Goal: Task Accomplishment & Management: Manage account settings

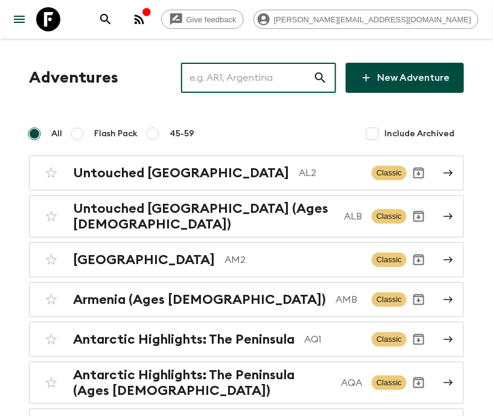
click at [267, 78] on input "text" at bounding box center [247, 78] width 132 height 34
type input "IN2"
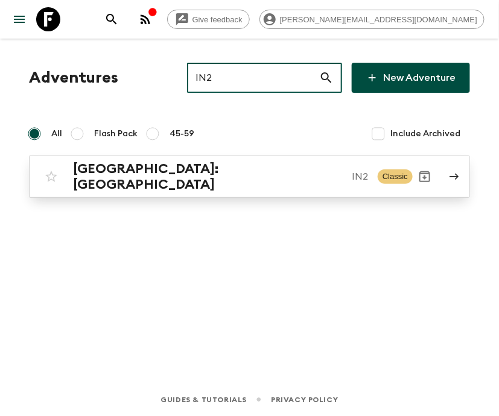
click at [352, 172] on p "IN2" at bounding box center [360, 176] width 16 height 14
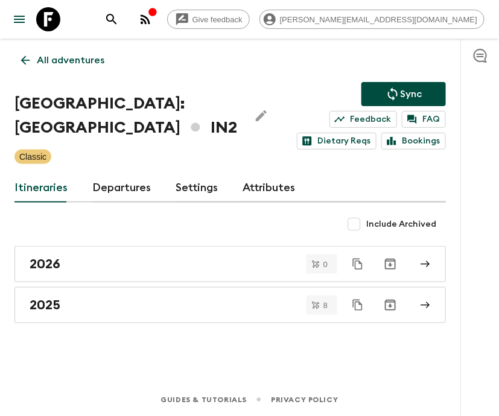
click at [119, 186] on link "Departures" at bounding box center [121, 188] width 59 height 29
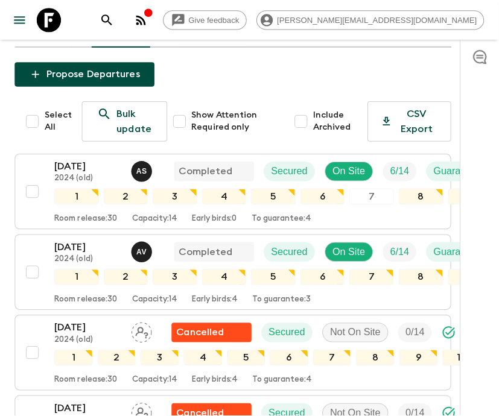
scroll to position [217, 0]
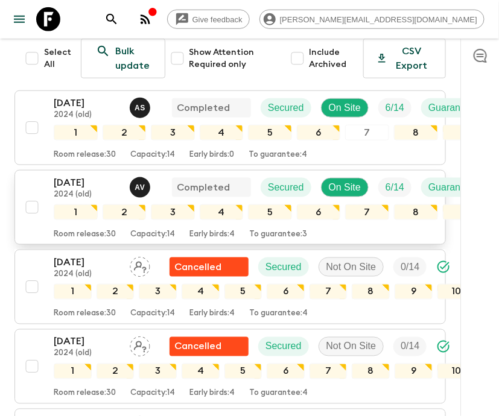
click at [69, 175] on p "[DATE]" at bounding box center [87, 182] width 66 height 14
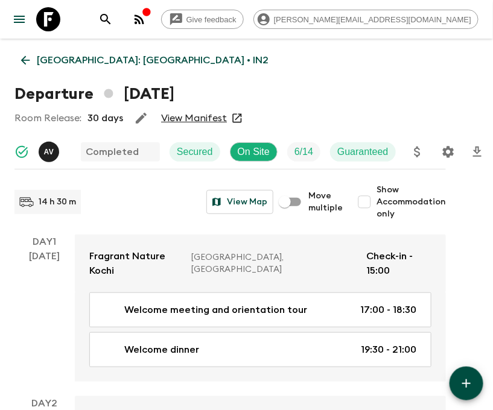
click at [26, 60] on icon at bounding box center [25, 60] width 9 height 9
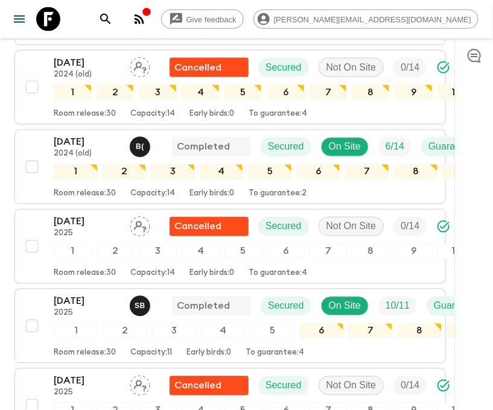
scroll to position [1687, 0]
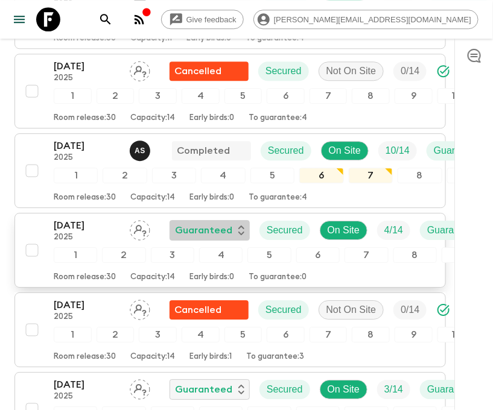
click at [229, 223] on p "Guaranteed" at bounding box center [203, 230] width 57 height 14
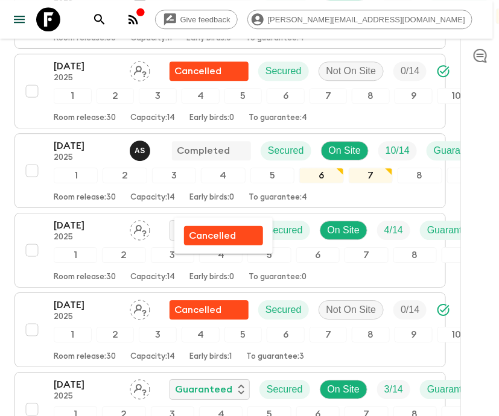
click at [81, 205] on div at bounding box center [249, 208] width 499 height 416
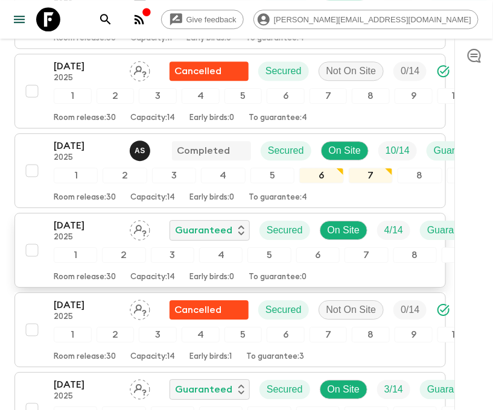
click at [81, 218] on p "[DATE]" at bounding box center [87, 225] width 66 height 14
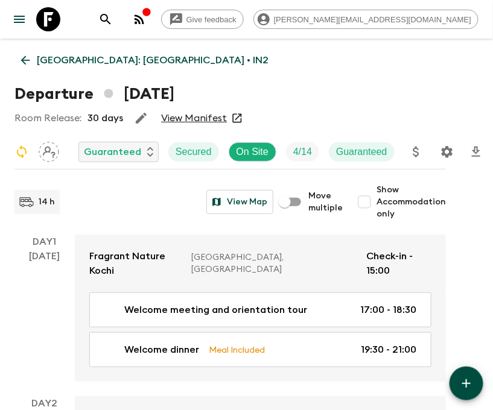
click at [446, 151] on icon "Settings" at bounding box center [447, 152] width 14 height 14
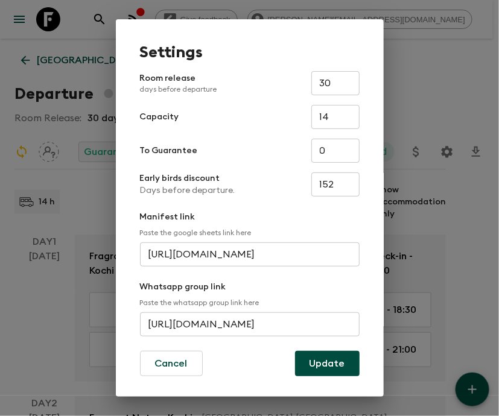
click at [247, 324] on input "https://chat.whatsapp.com/HUFucs28PGm6f6Yz8F79dP" at bounding box center [250, 324] width 220 height 24
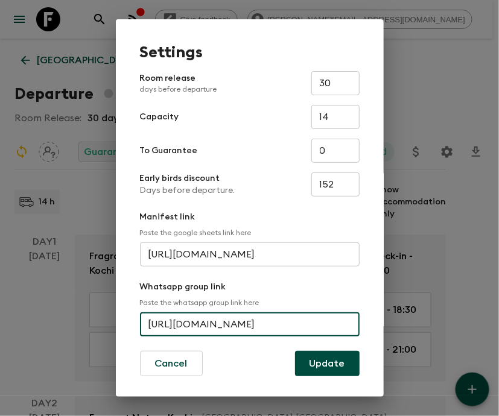
click at [247, 324] on input "https://chat.whatsapp.com/HUFucs28PGm6f6Yz8F79dP" at bounding box center [250, 324] width 220 height 24
type input "https://chat.whatsapp.com/GberCxKlBRO50a1C1lKsat"
click at [321, 364] on button "Update" at bounding box center [327, 363] width 65 height 25
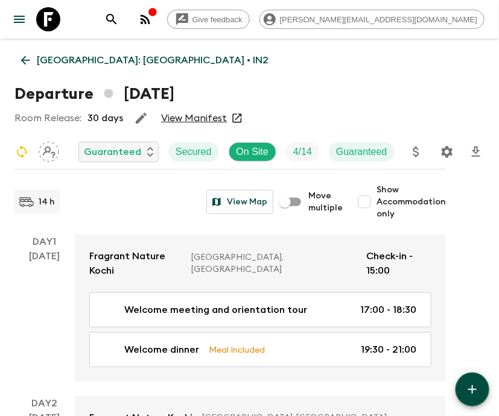
click at [444, 148] on icon "Settings" at bounding box center [447, 152] width 14 height 14
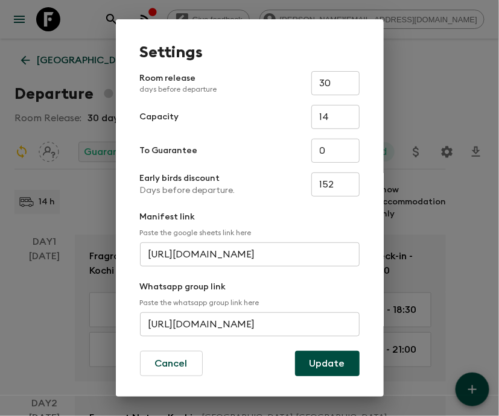
click at [247, 324] on input "https://chat.whatsapp.com/GberCxKlBRO50a1C1lKsat" at bounding box center [250, 324] width 220 height 24
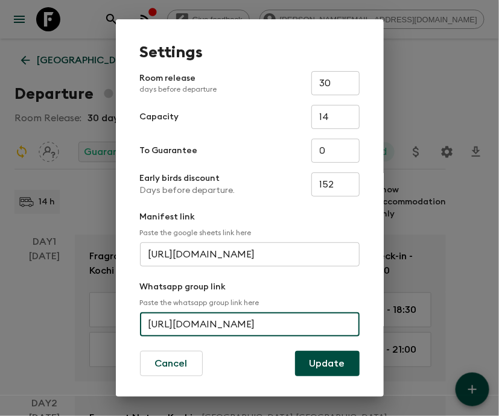
scroll to position [0, 44]
drag, startPoint x: 229, startPoint y: 323, endPoint x: 368, endPoint y: 320, distance: 139.3
click at [368, 320] on div "Settings Room release days before departure 30 ​ Capacity 14 ​ To Guarantee 0 ​…" at bounding box center [250, 209] width 268 height 381
click at [177, 319] on input "https://chat.whatsapp.com/GberCxKlBRO50a1C1lKsat" at bounding box center [250, 324] width 220 height 24
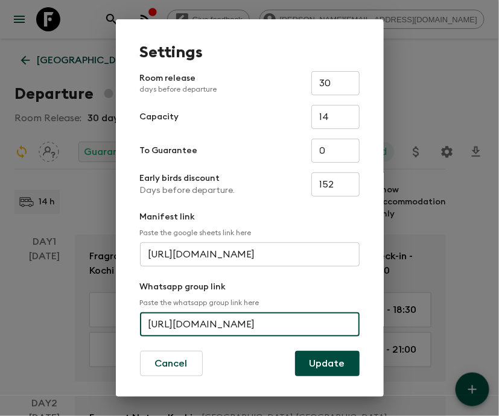
click at [177, 319] on input "https://chat.whatsapp.com/GberCxKlBRO50a1C1lKsat" at bounding box center [250, 324] width 220 height 24
click at [247, 324] on input "https://chat.whatsapp.com/GberCxKlBRO50a1C1lKsat" at bounding box center [250, 324] width 220 height 24
type input "https://chat.whatsapp.com/GbsrCsKIBRQ50s1C1IKsqt"
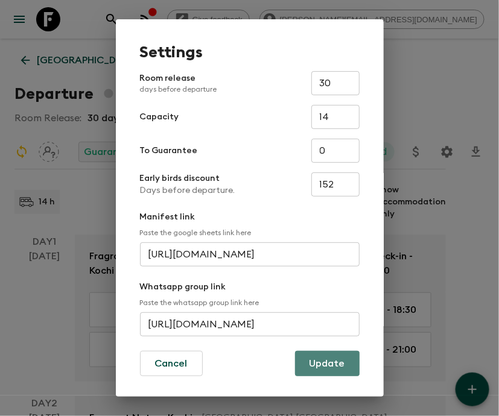
click at [321, 364] on button "Update" at bounding box center [327, 363] width 65 height 25
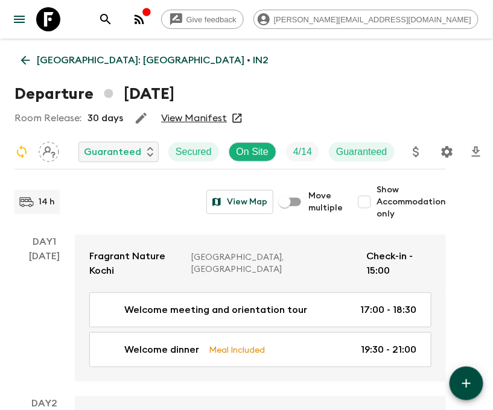
click at [446, 151] on icon "Settings" at bounding box center [447, 152] width 14 height 14
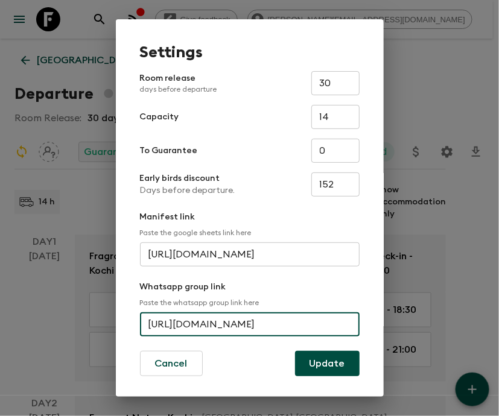
click at [247, 324] on input "https://chat.whatsapp.com/GbsrCsKIBRQ50s1C1IKsqt" at bounding box center [250, 324] width 220 height 24
click at [247, 324] on input "https://chat.whatsapp.com/GberCsKIBRO50a1C1Hksat" at bounding box center [250, 324] width 220 height 24
type input "https://chat.whatsapp.com/GbsrCsKIBRQ50s1C1IKsqt"
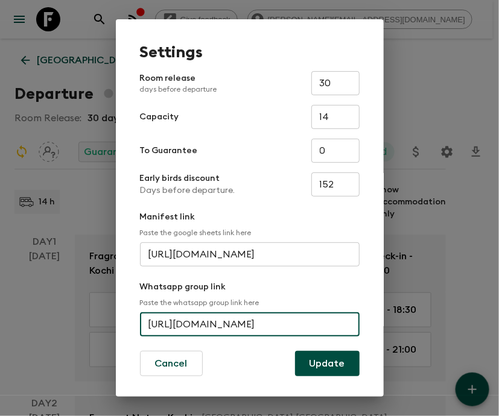
scroll to position [0, 47]
click at [321, 364] on button "Update" at bounding box center [327, 363] width 65 height 25
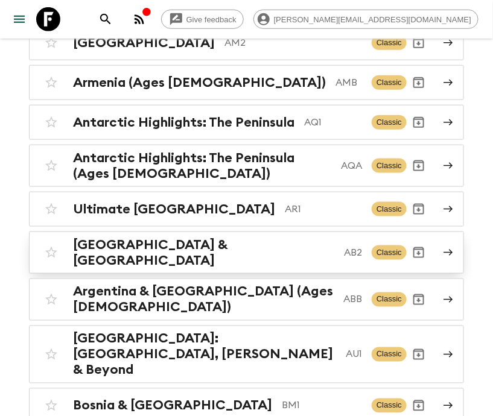
scroll to position [434, 0]
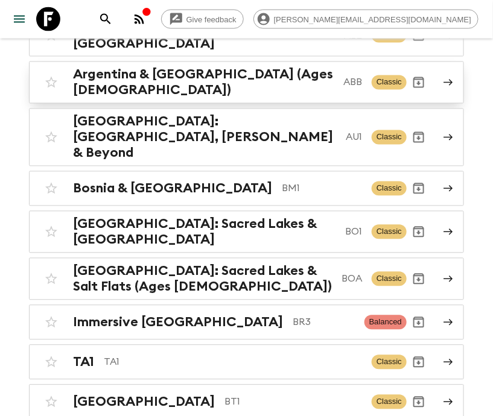
click at [449, 80] on icon at bounding box center [448, 83] width 9 height 7
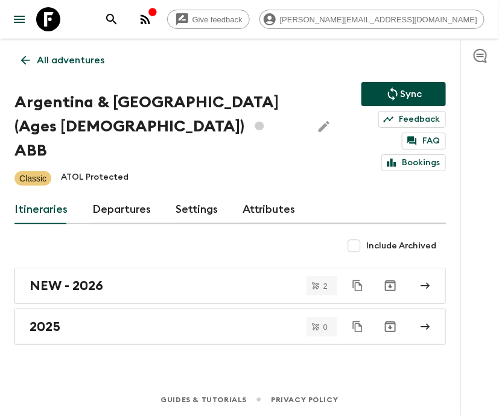
click at [193, 195] on link "Settings" at bounding box center [196, 209] width 43 height 29
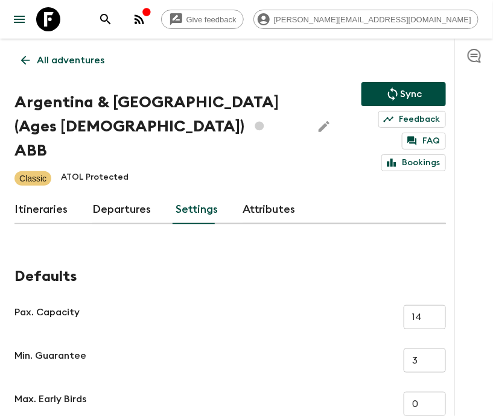
scroll to position [217, 0]
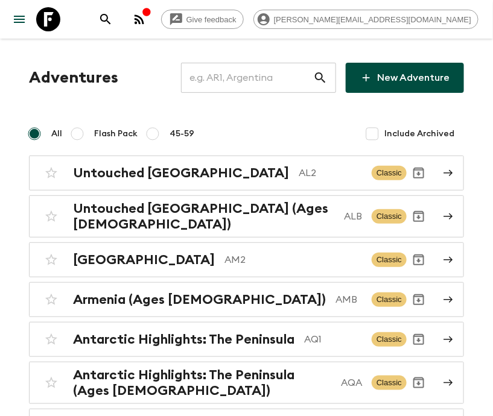
click at [267, 78] on input "text" at bounding box center [247, 78] width 132 height 34
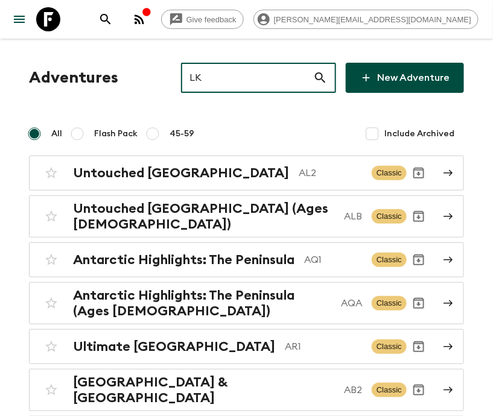
type input "LK1"
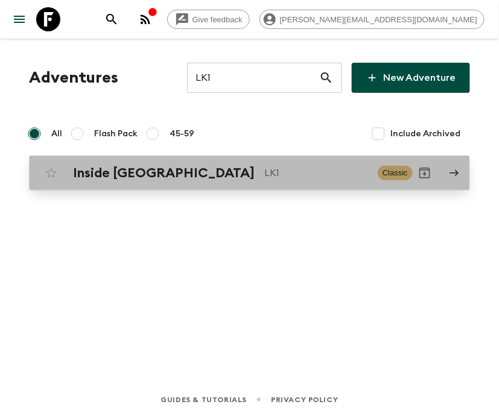
click at [264, 172] on p "LK1" at bounding box center [316, 173] width 104 height 14
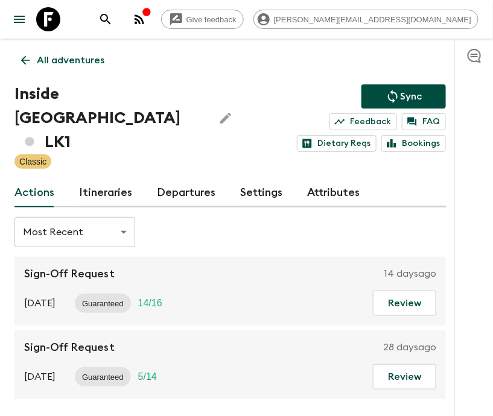
click at [183, 186] on link "Departures" at bounding box center [186, 193] width 59 height 29
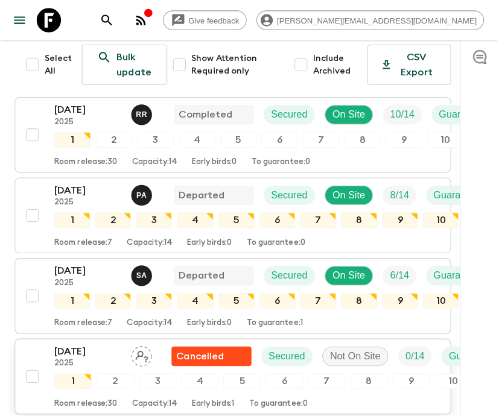
scroll to position [434, 0]
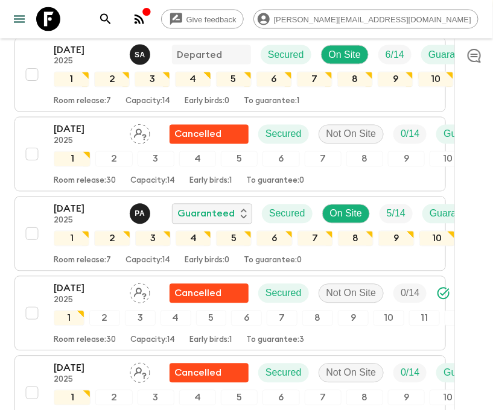
click at [113, 19] on icon "search adventures" at bounding box center [105, 19] width 14 height 14
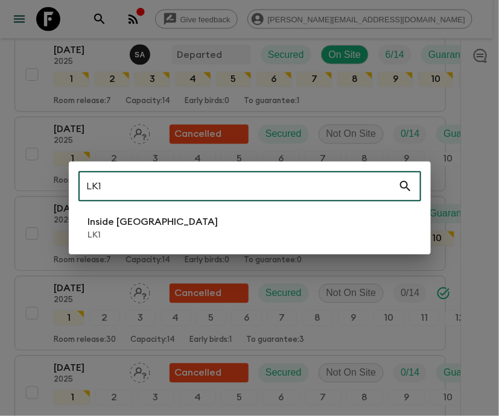
type input "LK1"
click at [250, 229] on li "Inside [GEOGRAPHIC_DATA] LK1" at bounding box center [249, 228] width 343 height 34
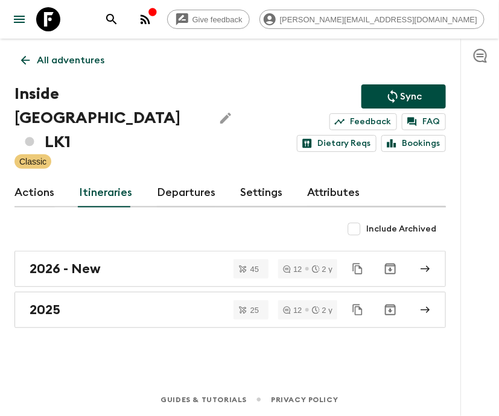
click at [183, 186] on link "Departures" at bounding box center [186, 193] width 59 height 29
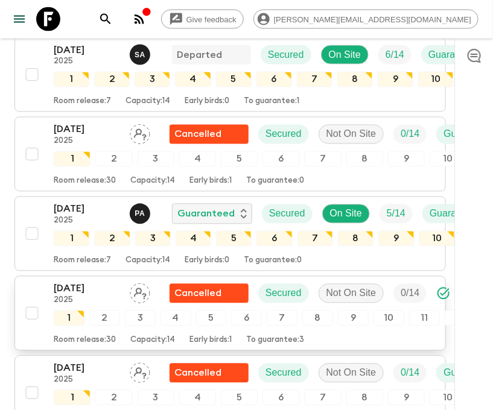
scroll to position [651, 0]
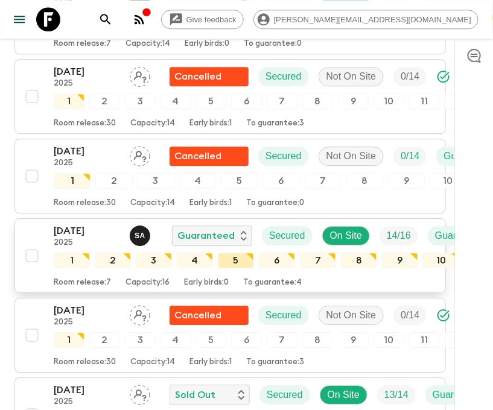
click at [230, 253] on div "5" at bounding box center [236, 261] width 36 height 16
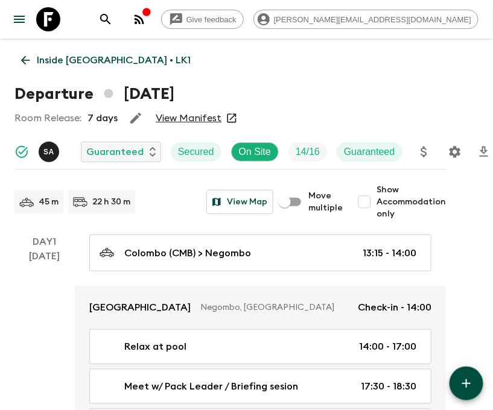
click at [453, 151] on icon "Settings" at bounding box center [454, 152] width 14 height 14
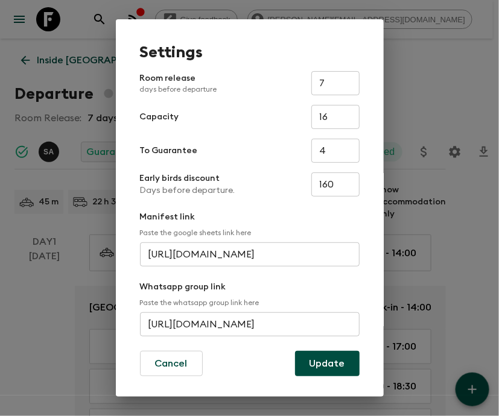
click at [247, 324] on input "[URL][DOMAIN_NAME]" at bounding box center [250, 324] width 220 height 24
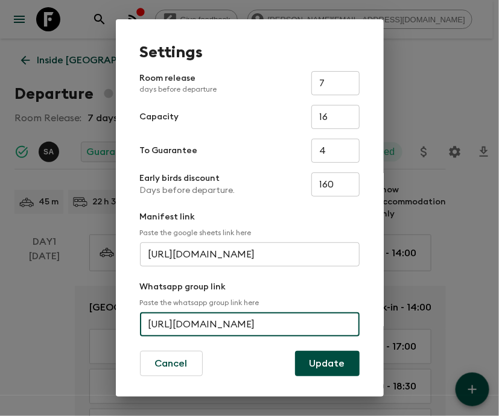
click at [247, 324] on input "[URL][DOMAIN_NAME]" at bounding box center [250, 324] width 220 height 24
type input "[URL][DOMAIN_NAME]"
click at [321, 364] on button "Update" at bounding box center [327, 363] width 65 height 25
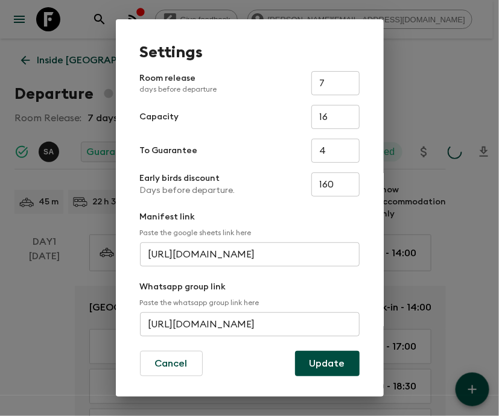
scroll to position [0, 0]
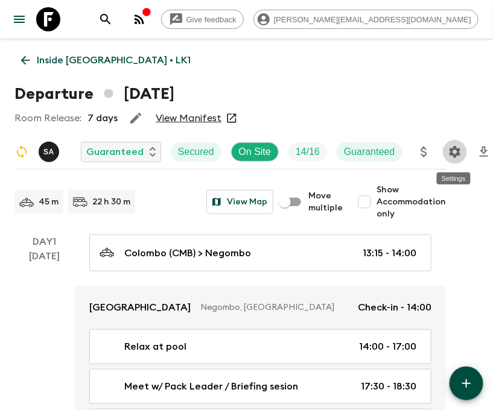
click at [455, 154] on icon "Settings" at bounding box center [454, 151] width 11 height 11
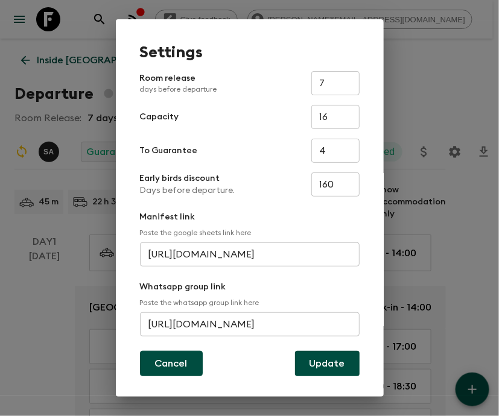
click at [171, 364] on button "Cancel" at bounding box center [171, 363] width 63 height 25
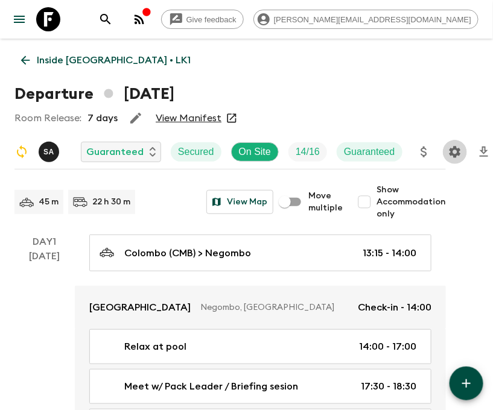
click at [453, 151] on icon "Settings" at bounding box center [454, 152] width 14 height 14
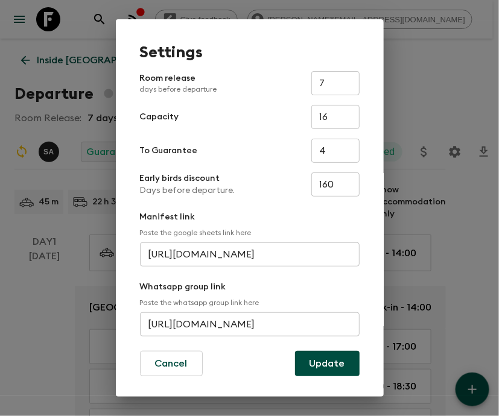
click at [247, 324] on input "[URL][DOMAIN_NAME]" at bounding box center [250, 324] width 220 height 24
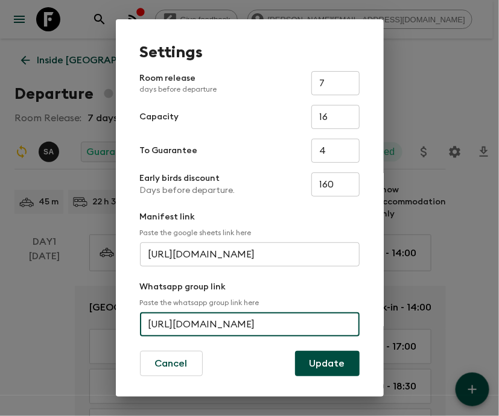
scroll to position [0, 55]
type input "[URL][DOMAIN_NAME]"
click at [321, 364] on button "Update" at bounding box center [327, 363] width 65 height 25
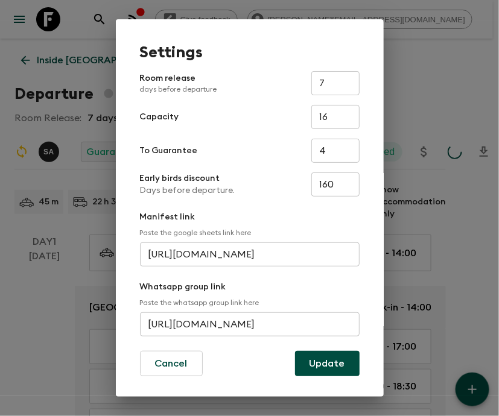
scroll to position [0, 0]
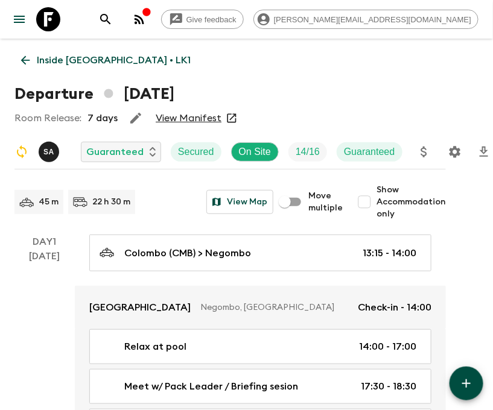
click at [453, 151] on icon "Settings" at bounding box center [454, 152] width 14 height 14
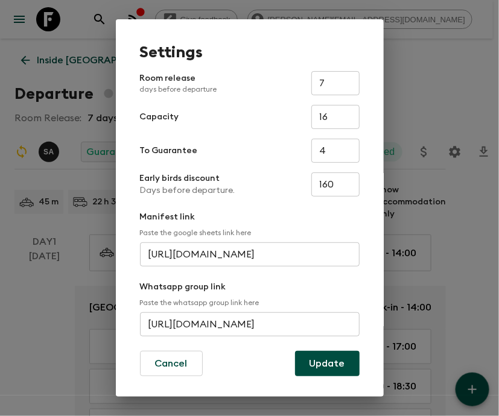
click at [247, 324] on input "[URL][DOMAIN_NAME]" at bounding box center [250, 324] width 220 height 24
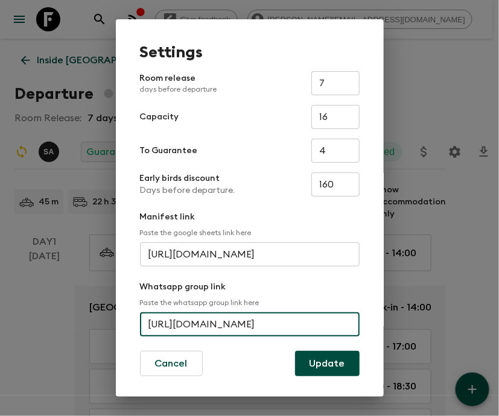
scroll to position [0, 55]
click at [321, 364] on button "Update" at bounding box center [327, 363] width 65 height 25
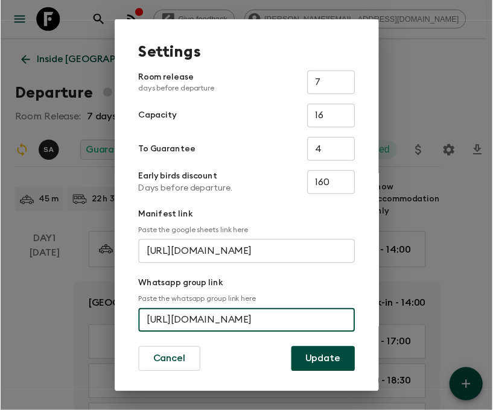
scroll to position [0, 0]
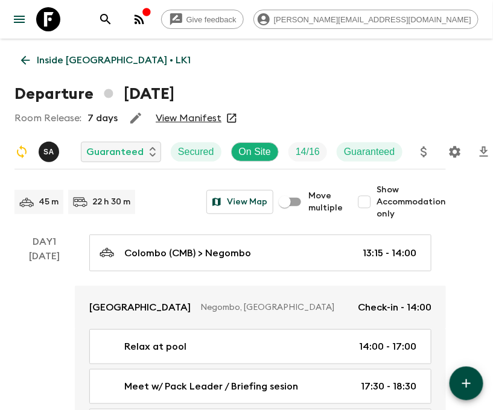
click at [48, 19] on icon at bounding box center [48, 19] width 24 height 24
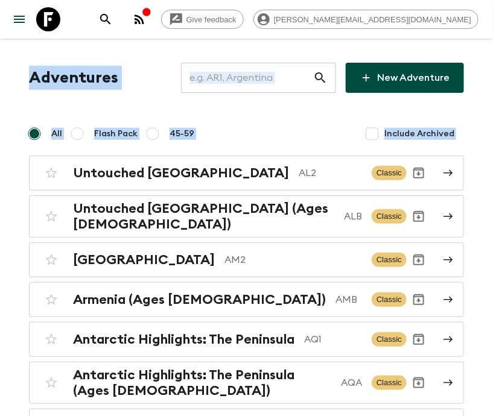
click at [265, 78] on input "text" at bounding box center [247, 78] width 132 height 34
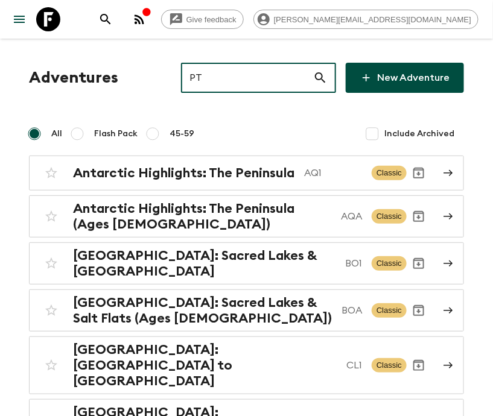
type input "PT1"
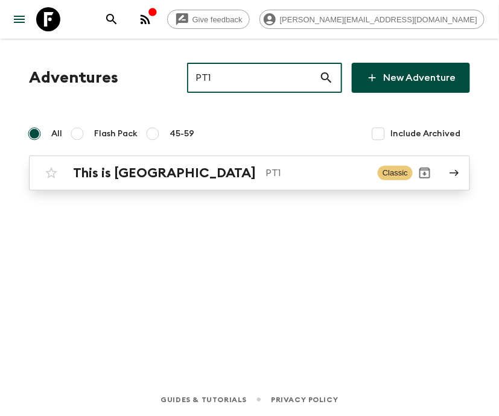
click at [265, 172] on p "PT1" at bounding box center [316, 173] width 103 height 14
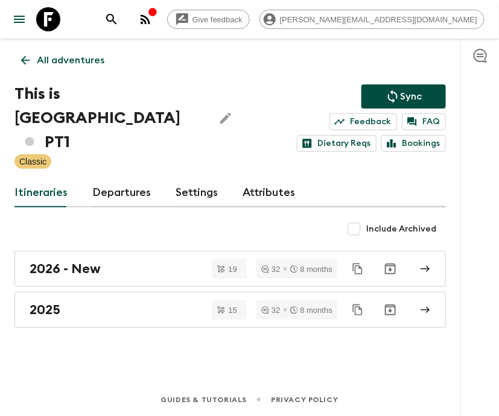
click at [119, 186] on link "Departures" at bounding box center [121, 193] width 59 height 29
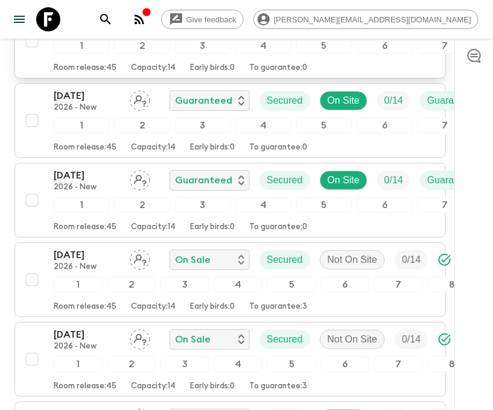
scroll to position [5836, 0]
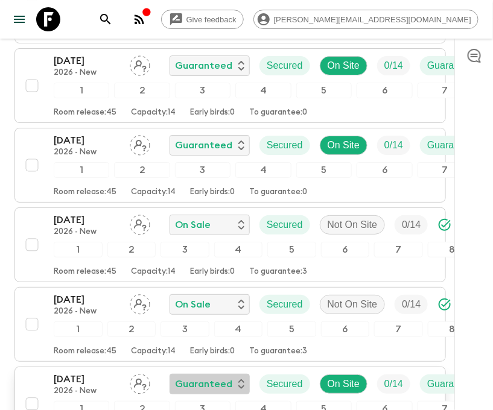
click at [230, 377] on div "Guaranteed" at bounding box center [209, 384] width 69 height 14
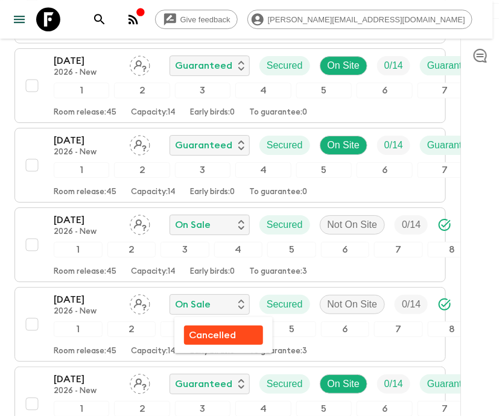
click at [122, 175] on div at bounding box center [249, 208] width 499 height 416
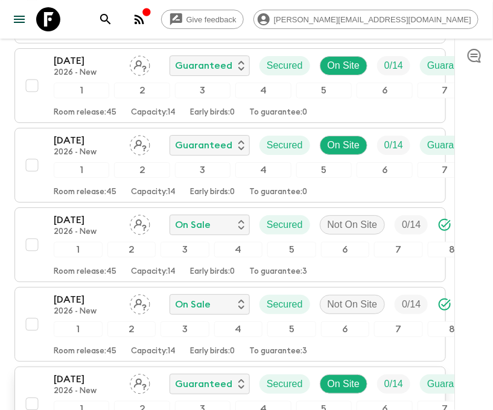
click at [79, 387] on p "2026 - New" at bounding box center [87, 392] width 66 height 10
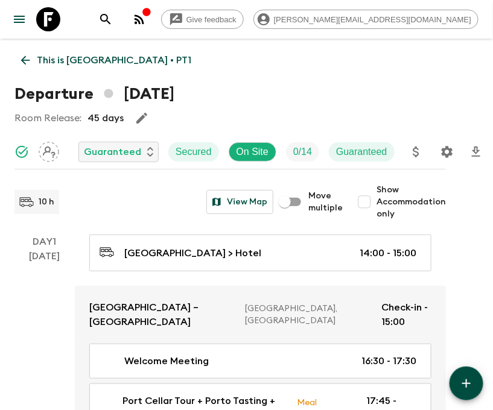
click at [446, 151] on icon "Settings" at bounding box center [447, 152] width 14 height 14
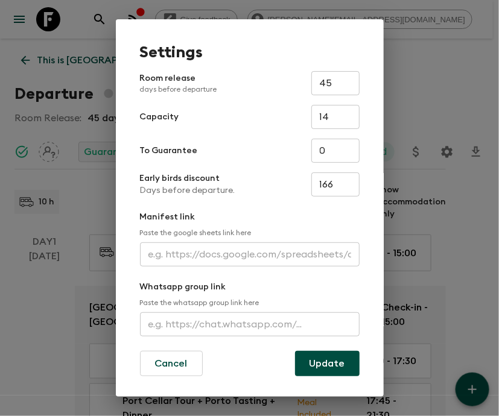
click at [247, 324] on input "text" at bounding box center [250, 324] width 220 height 24
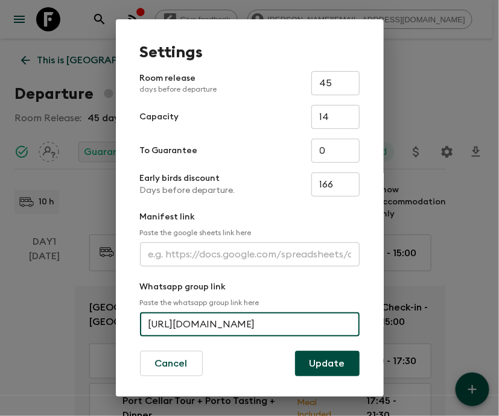
scroll to position [0, 54]
type input "[URL][DOMAIN_NAME]"
click at [321, 364] on button "Update" at bounding box center [327, 363] width 65 height 25
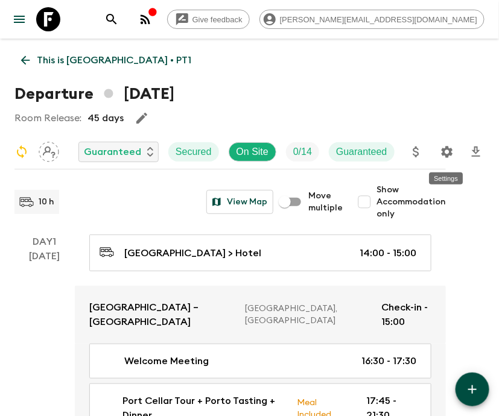
click at [443, 150] on icon "Settings" at bounding box center [446, 151] width 11 height 11
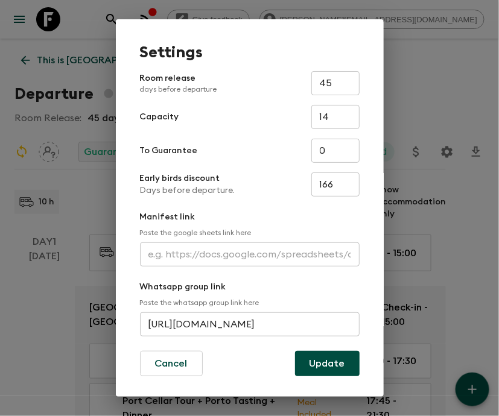
click at [195, 318] on input "[URL][DOMAIN_NAME]" at bounding box center [250, 324] width 220 height 24
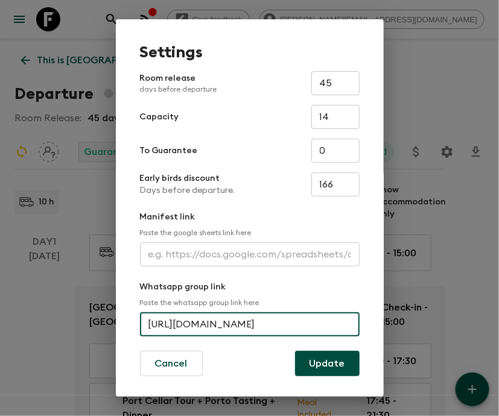
click at [195, 318] on input "[URL][DOMAIN_NAME]" at bounding box center [250, 324] width 220 height 24
paste input "IxcdvHST9uWCiLn9t6Pjjt"
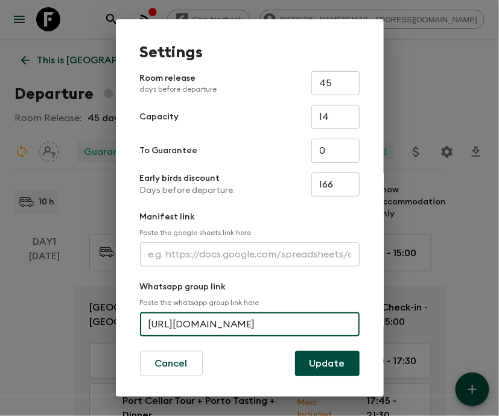
type input "[URL][DOMAIN_NAME]"
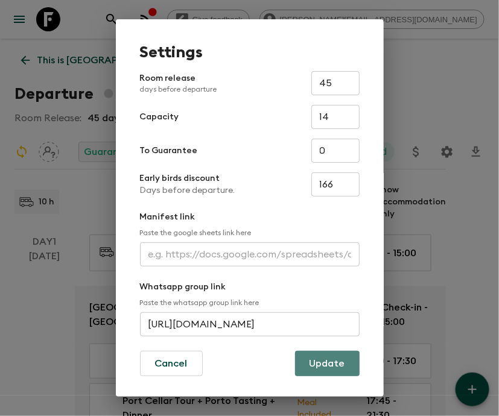
click at [325, 364] on button "Update" at bounding box center [327, 363] width 65 height 25
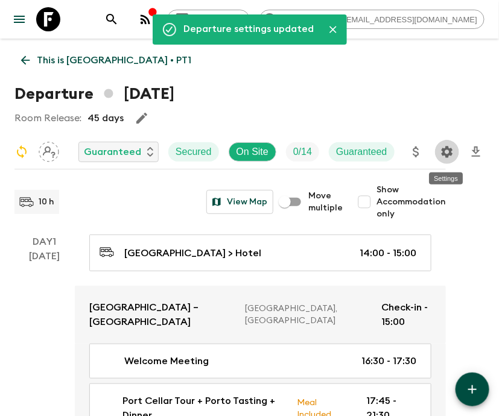
click at [440, 151] on icon "Settings" at bounding box center [447, 152] width 14 height 14
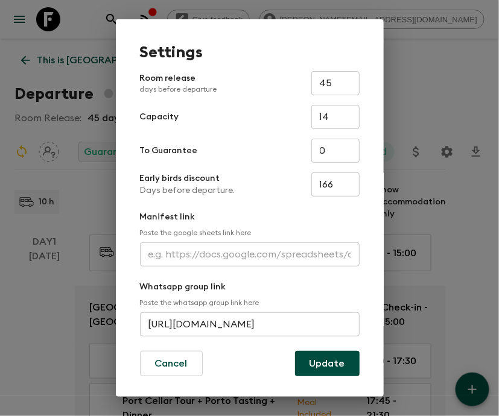
click at [267, 321] on input "[URL][DOMAIN_NAME]" at bounding box center [250, 324] width 220 height 24
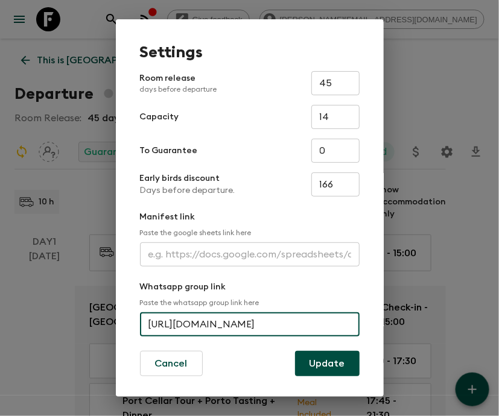
click at [267, 321] on input "[URL][DOMAIN_NAME]" at bounding box center [250, 324] width 220 height 24
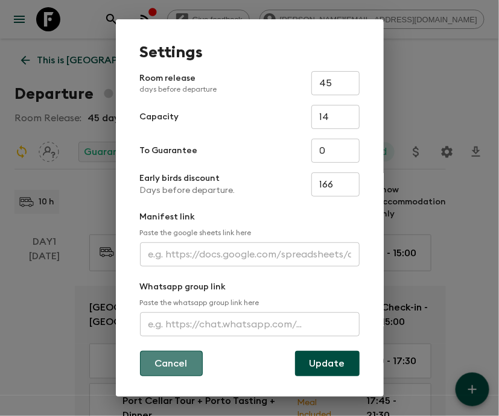
click at [159, 355] on button "Cancel" at bounding box center [171, 363] width 63 height 25
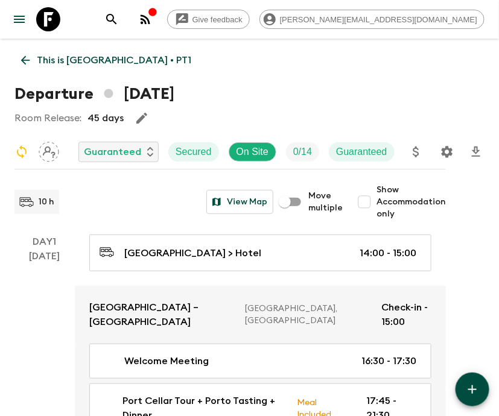
click at [27, 63] on icon at bounding box center [25, 60] width 13 height 13
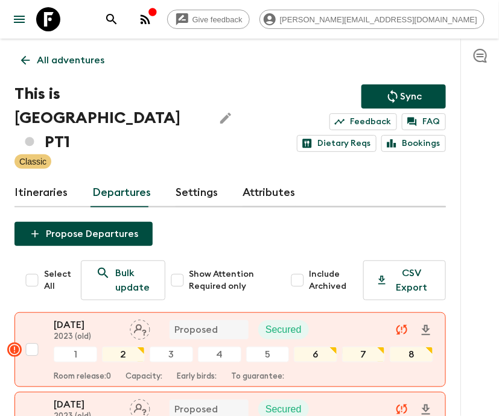
scroll to position [4123, 0]
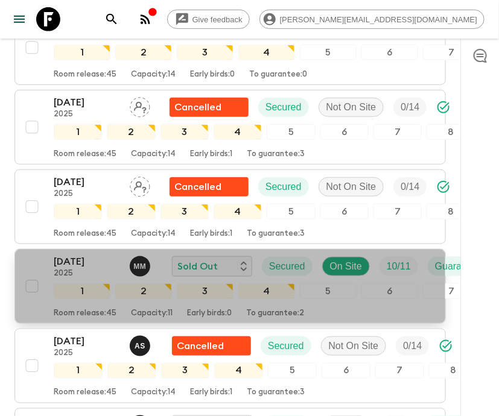
click at [105, 269] on p "2025" at bounding box center [87, 274] width 66 height 10
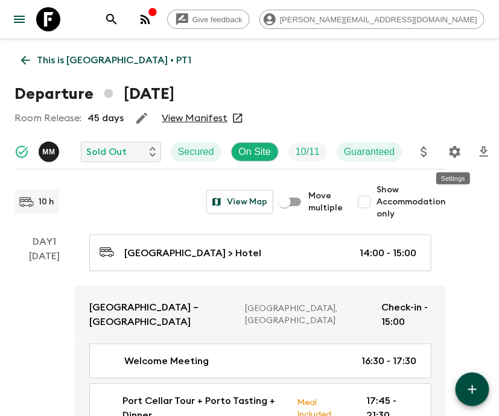
click at [449, 156] on icon "Settings" at bounding box center [454, 151] width 11 height 11
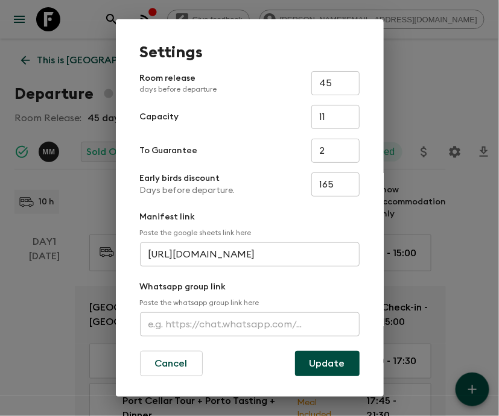
click at [187, 317] on input "text" at bounding box center [250, 324] width 220 height 24
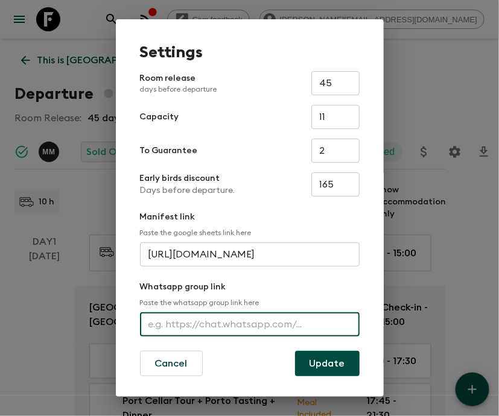
paste input "[URL][DOMAIN_NAME]"
type input "[URL][DOMAIN_NAME]"
click at [341, 365] on button "Update" at bounding box center [327, 363] width 65 height 25
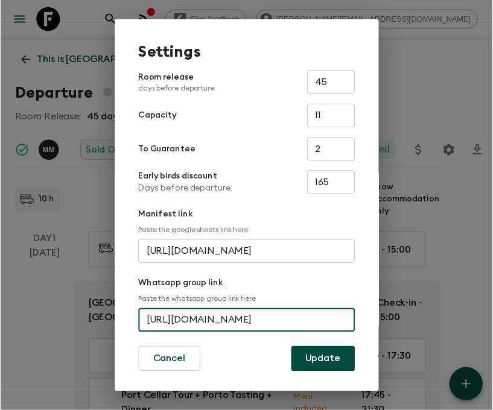
scroll to position [0, 0]
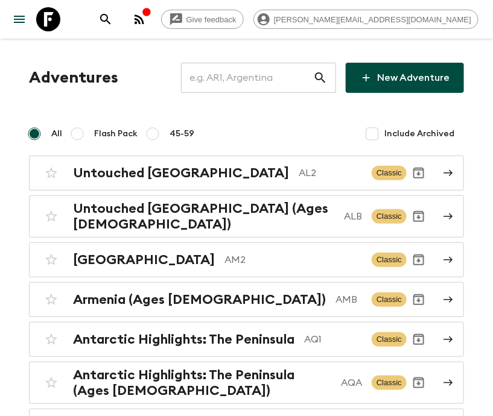
click at [267, 78] on input "text" at bounding box center [247, 78] width 132 height 34
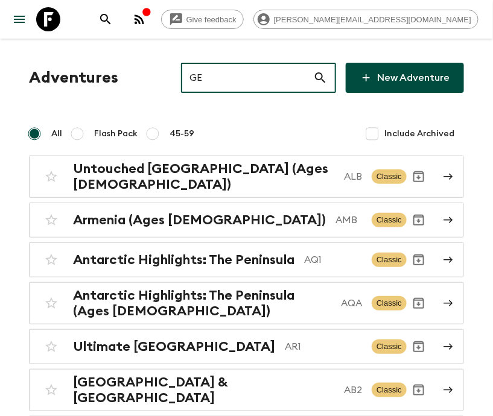
type input "GEA"
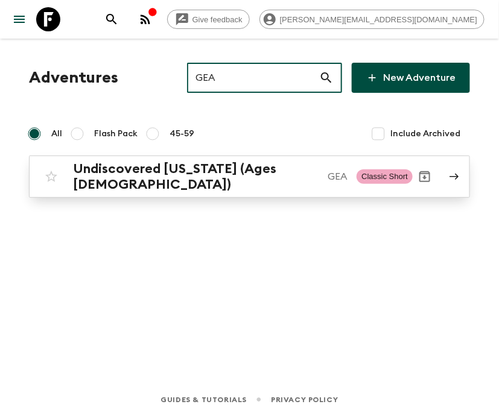
click at [250, 172] on h2 "Undiscovered [US_STATE] (Ages [DEMOGRAPHIC_DATA])" at bounding box center [195, 176] width 245 height 31
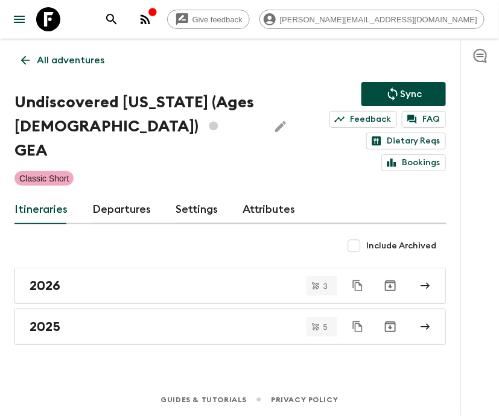
click at [119, 195] on link "Departures" at bounding box center [121, 209] width 59 height 29
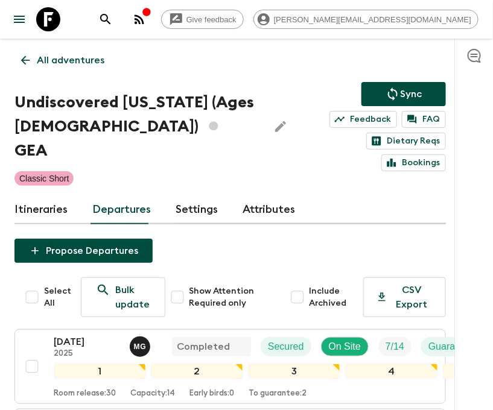
scroll to position [217, 0]
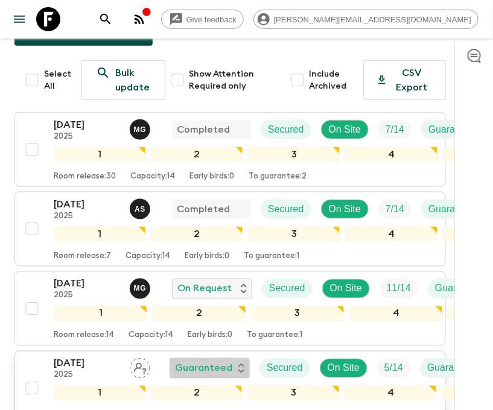
click at [230, 361] on div "Guaranteed" at bounding box center [209, 368] width 69 height 14
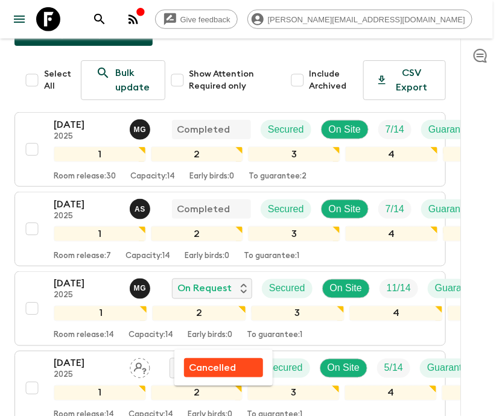
click at [79, 343] on div at bounding box center [249, 208] width 499 height 416
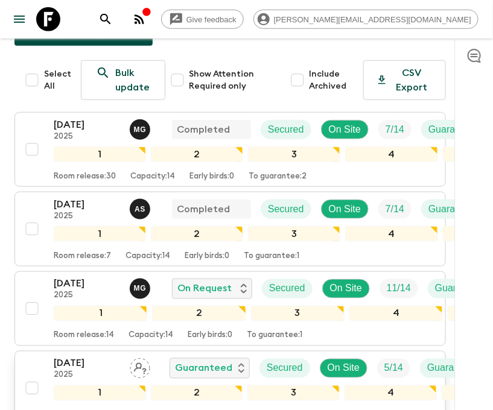
click at [79, 356] on p "18 Sep 2025" at bounding box center [87, 363] width 66 height 14
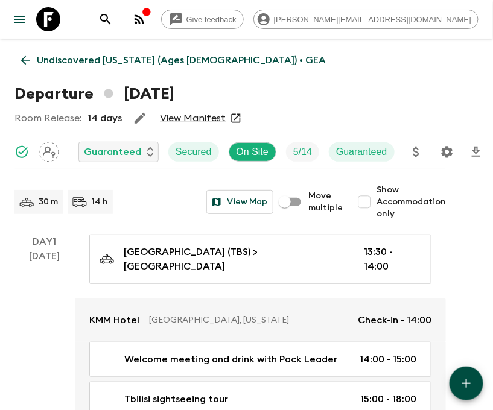
click at [446, 151] on icon "Settings" at bounding box center [447, 152] width 14 height 14
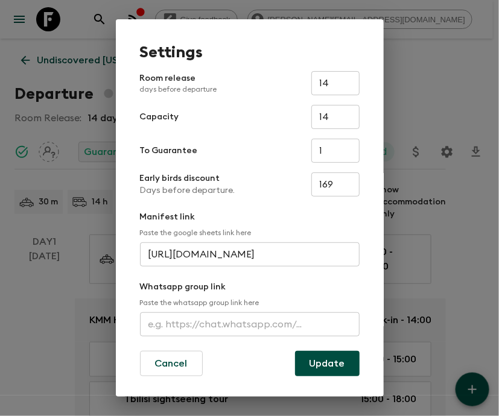
click at [247, 324] on input "text" at bounding box center [250, 324] width 220 height 24
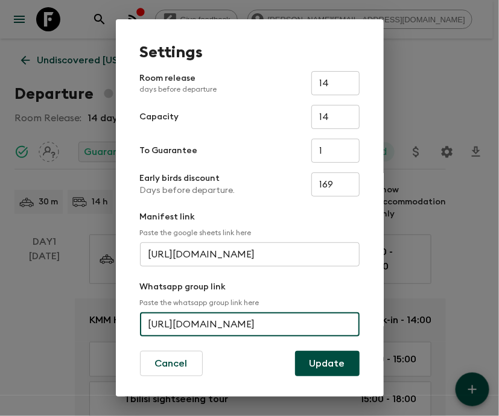
scroll to position [0, 49]
click at [225, 328] on input "https://chat.whatsapp.com/Lu493mcPvb7wqHBdCxEM" at bounding box center [250, 324] width 220 height 24
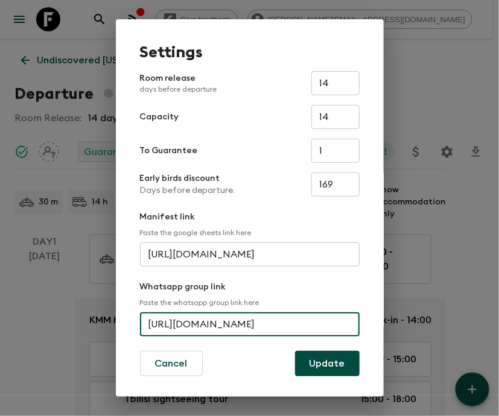
click at [225, 328] on input "https://chat.whatsapp.com/Lu493mcPvb7wqHBdCxEM" at bounding box center [250, 324] width 220 height 24
paste input "DmcPvb7wqhl"
type input "https://chat.whatsapp.com/Lu493DmcPvb7wqhlBdCxEM"
click at [343, 365] on button "Update" at bounding box center [327, 363] width 65 height 25
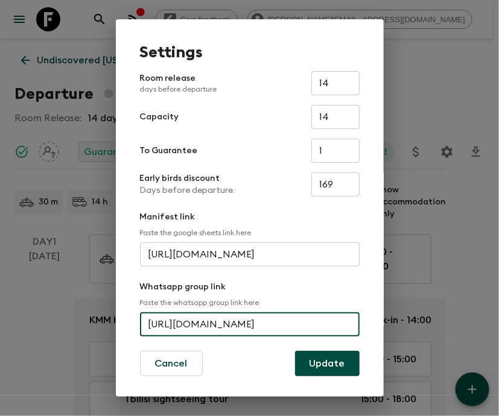
scroll to position [0, 0]
